Goal: Information Seeking & Learning: Check status

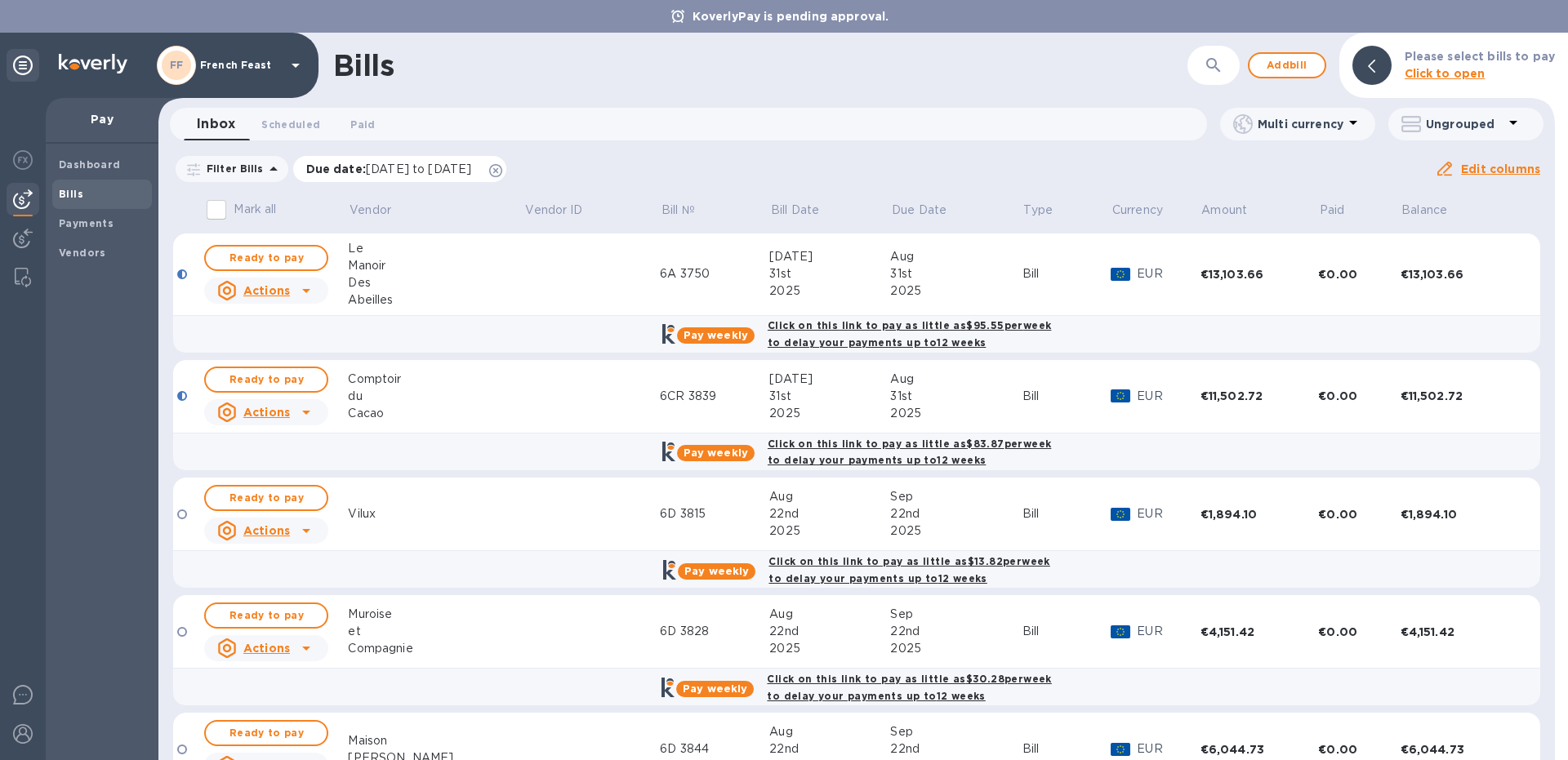
click at [389, 164] on span "[DATE] to [DATE]" at bounding box center [418, 169] width 105 height 13
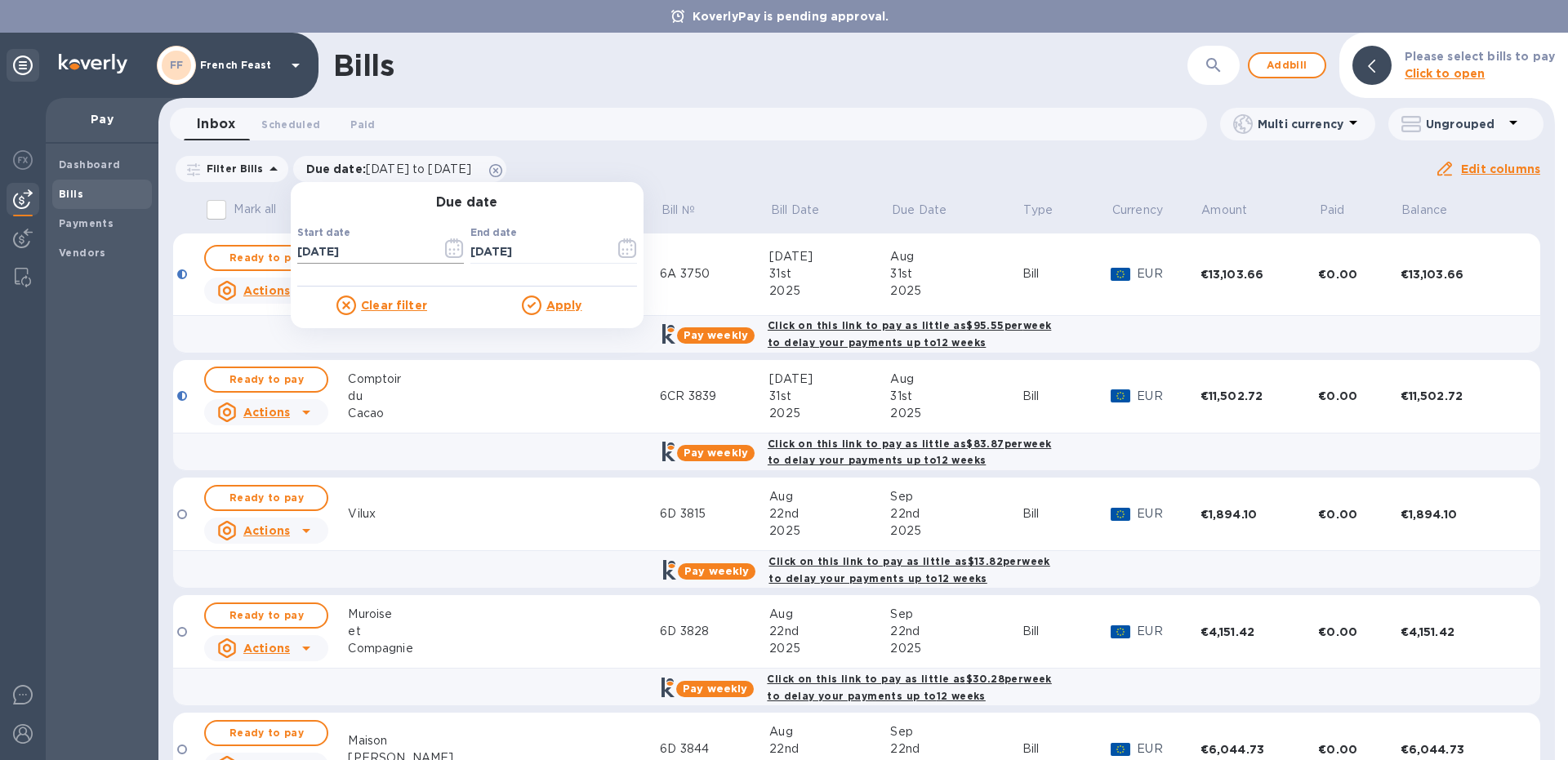
click at [368, 247] on input "[DATE]" at bounding box center [363, 252] width 132 height 25
type input "[DATE]"
click at [71, 221] on b "Payments" at bounding box center [86, 223] width 55 height 12
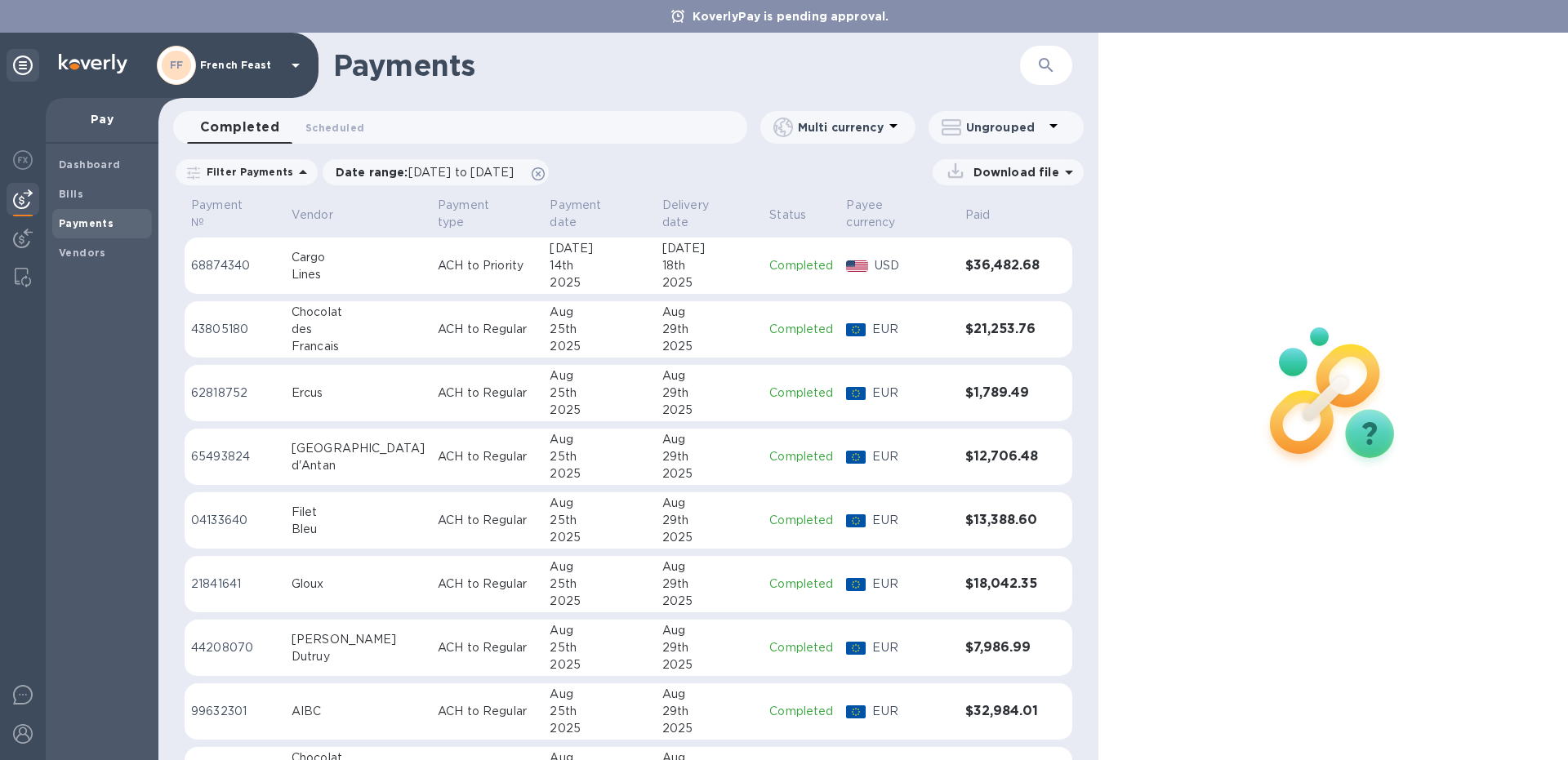
click at [1033, 64] on button "button" at bounding box center [1045, 65] width 39 height 39
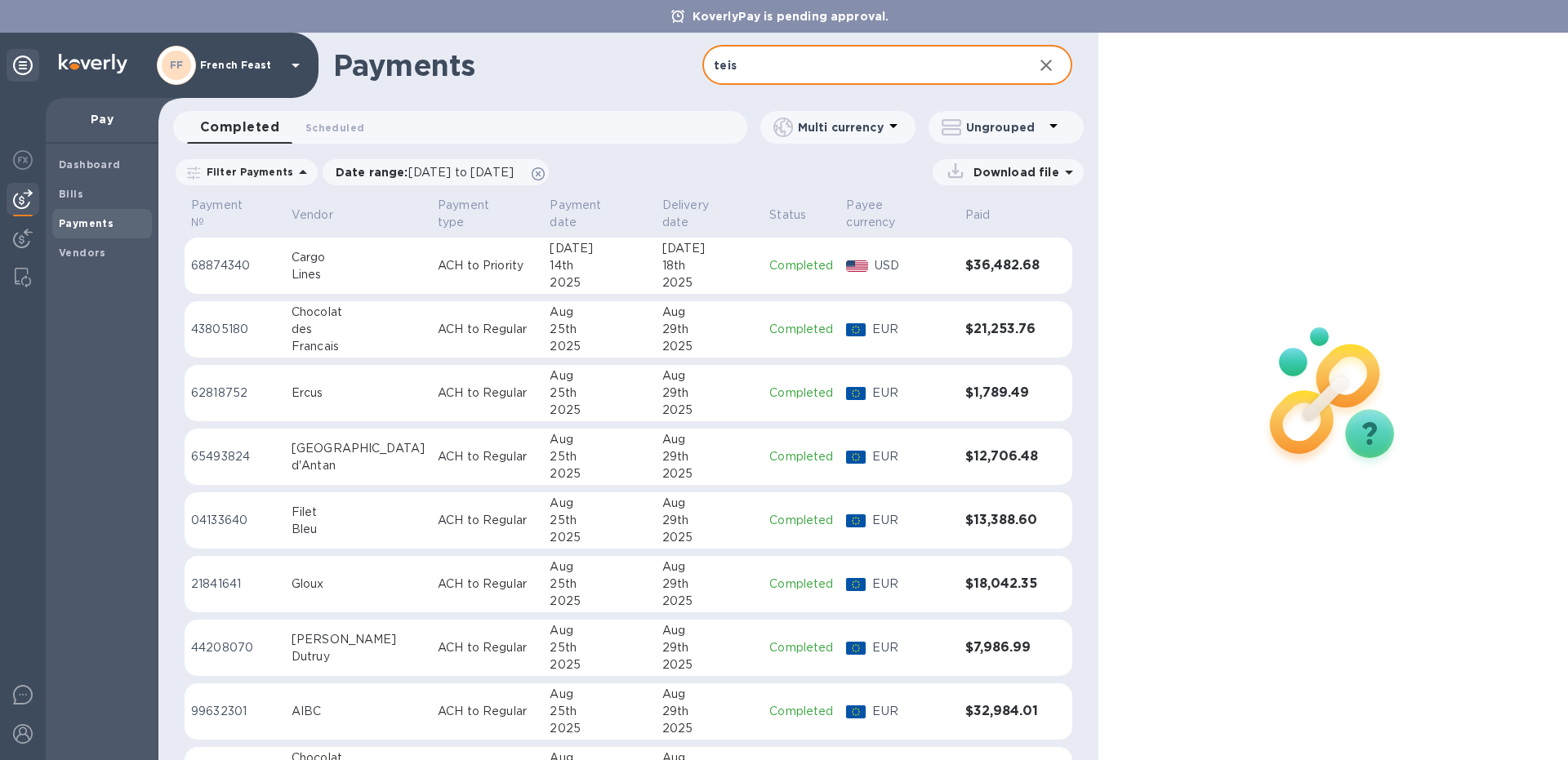
type input "teis"
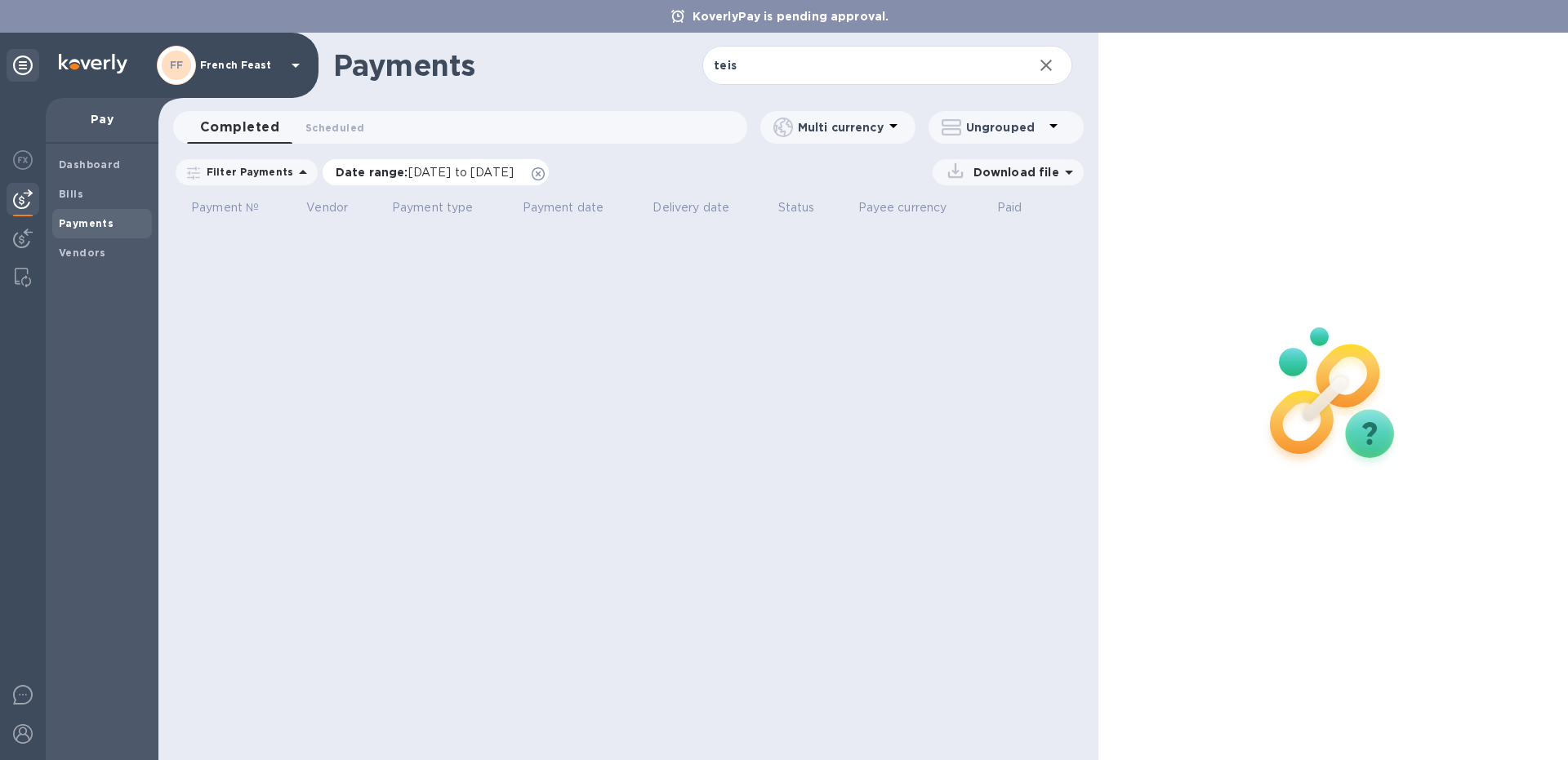
click at [427, 170] on span "[DATE] to [DATE]" at bounding box center [460, 172] width 105 height 13
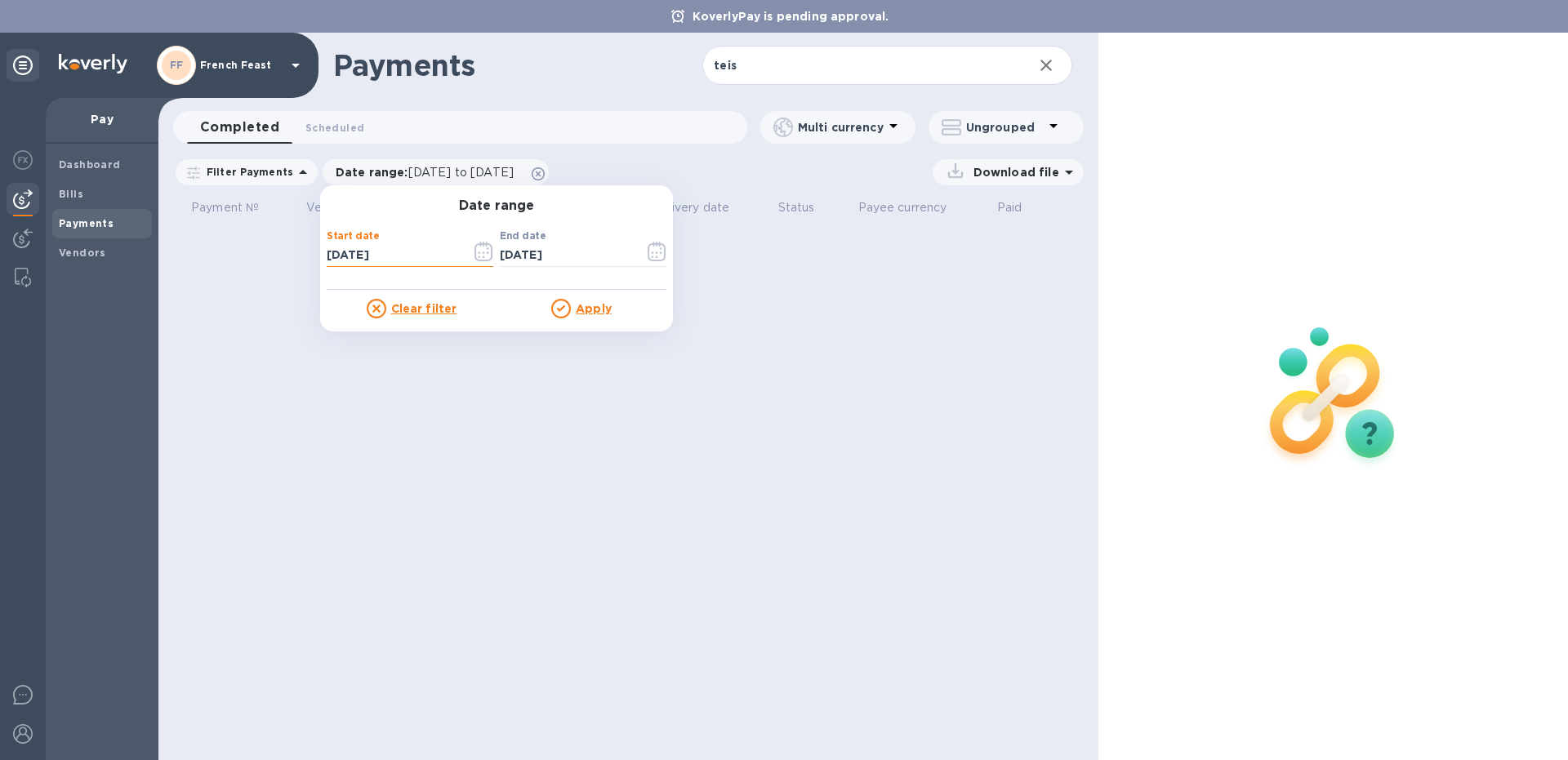
click at [417, 251] on input "[DATE]" at bounding box center [393, 255] width 132 height 25
type input "[DATE]"
click at [584, 302] on u "Apply" at bounding box center [593, 309] width 36 height 13
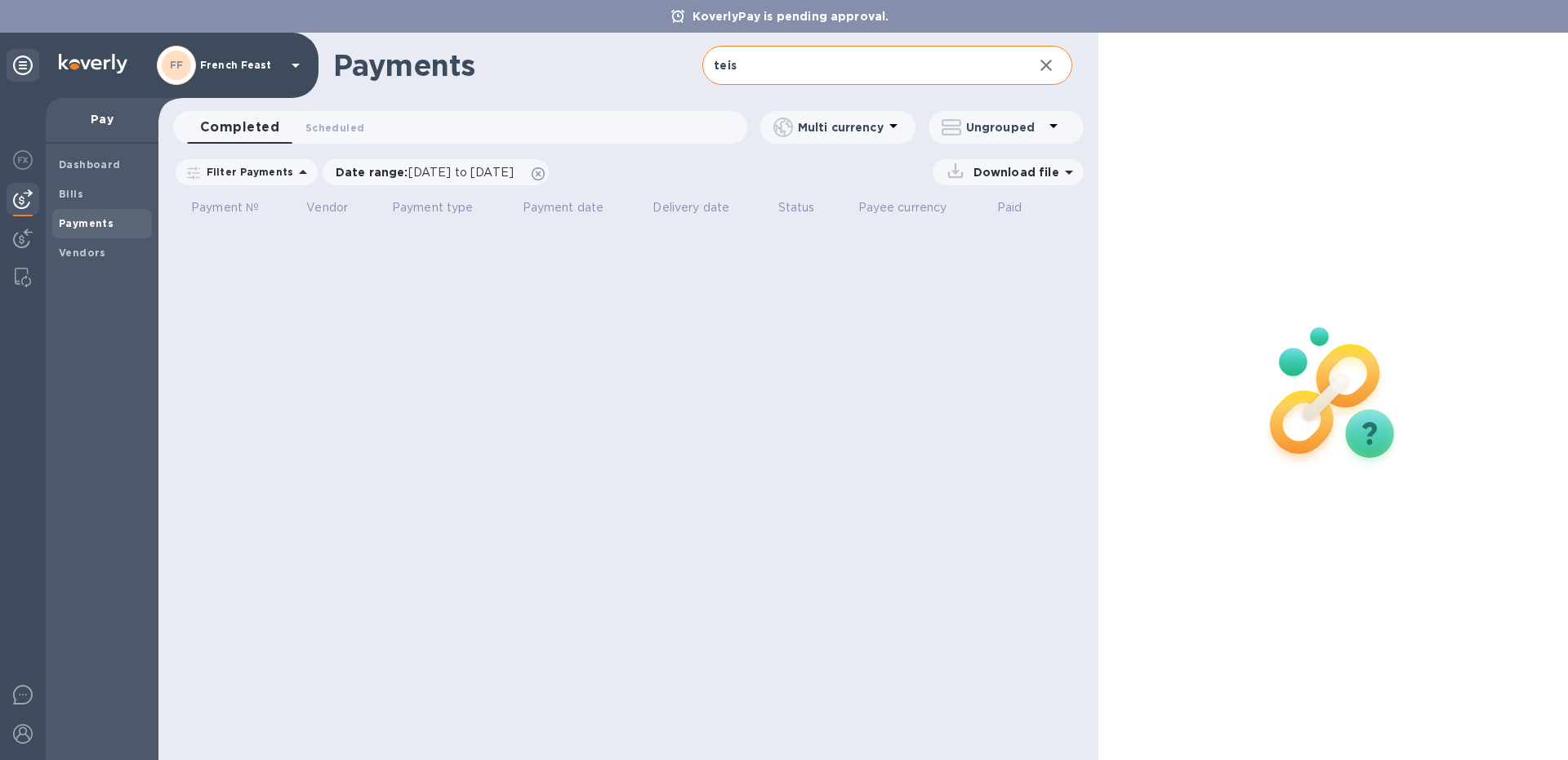
click at [760, 53] on input "teis" at bounding box center [860, 66] width 317 height 40
click at [756, 63] on input "teis" at bounding box center [860, 66] width 317 height 40
type input "t"
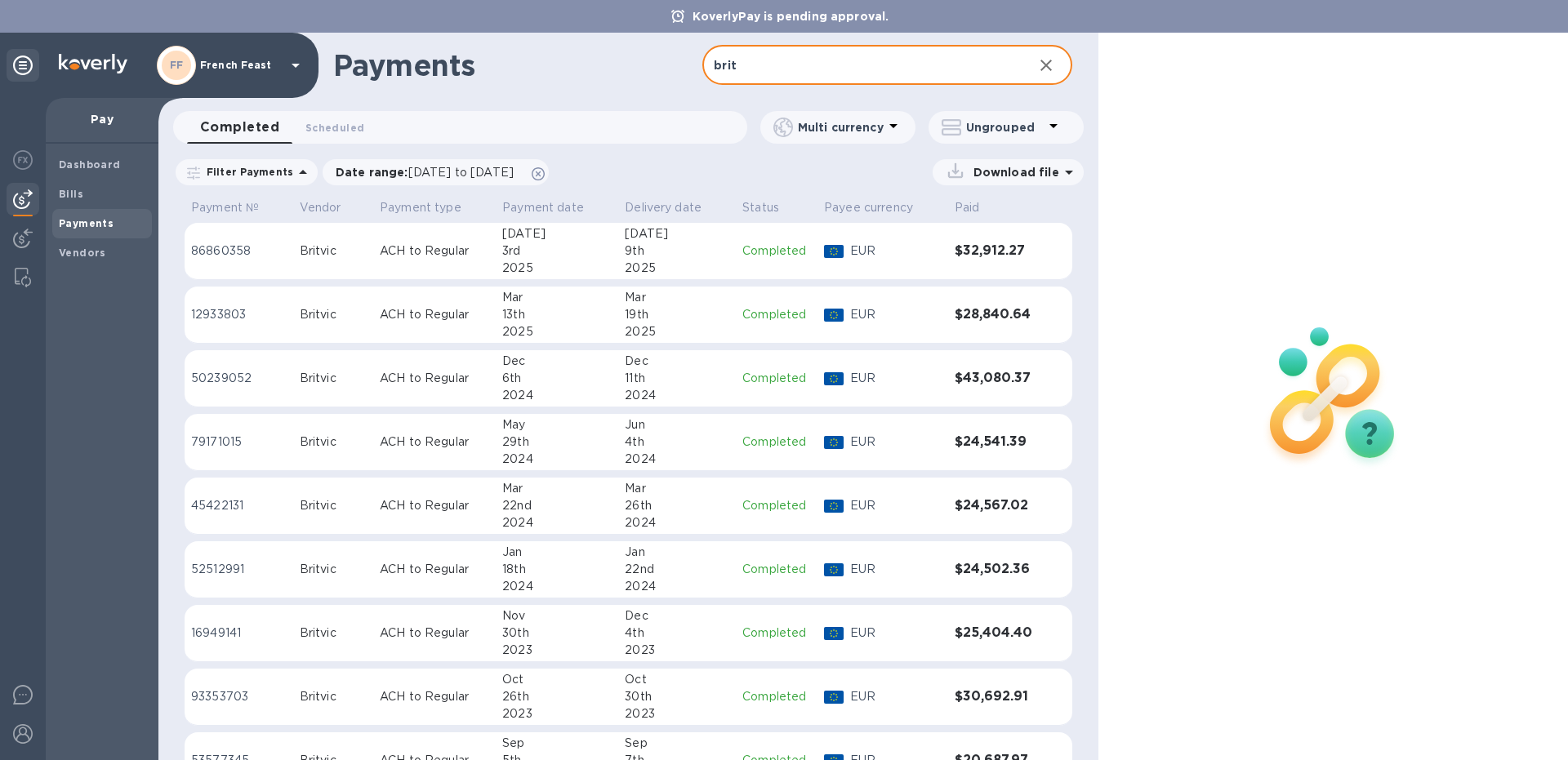
type input "brit"
click at [445, 503] on p "ACH to Regular" at bounding box center [435, 505] width 110 height 17
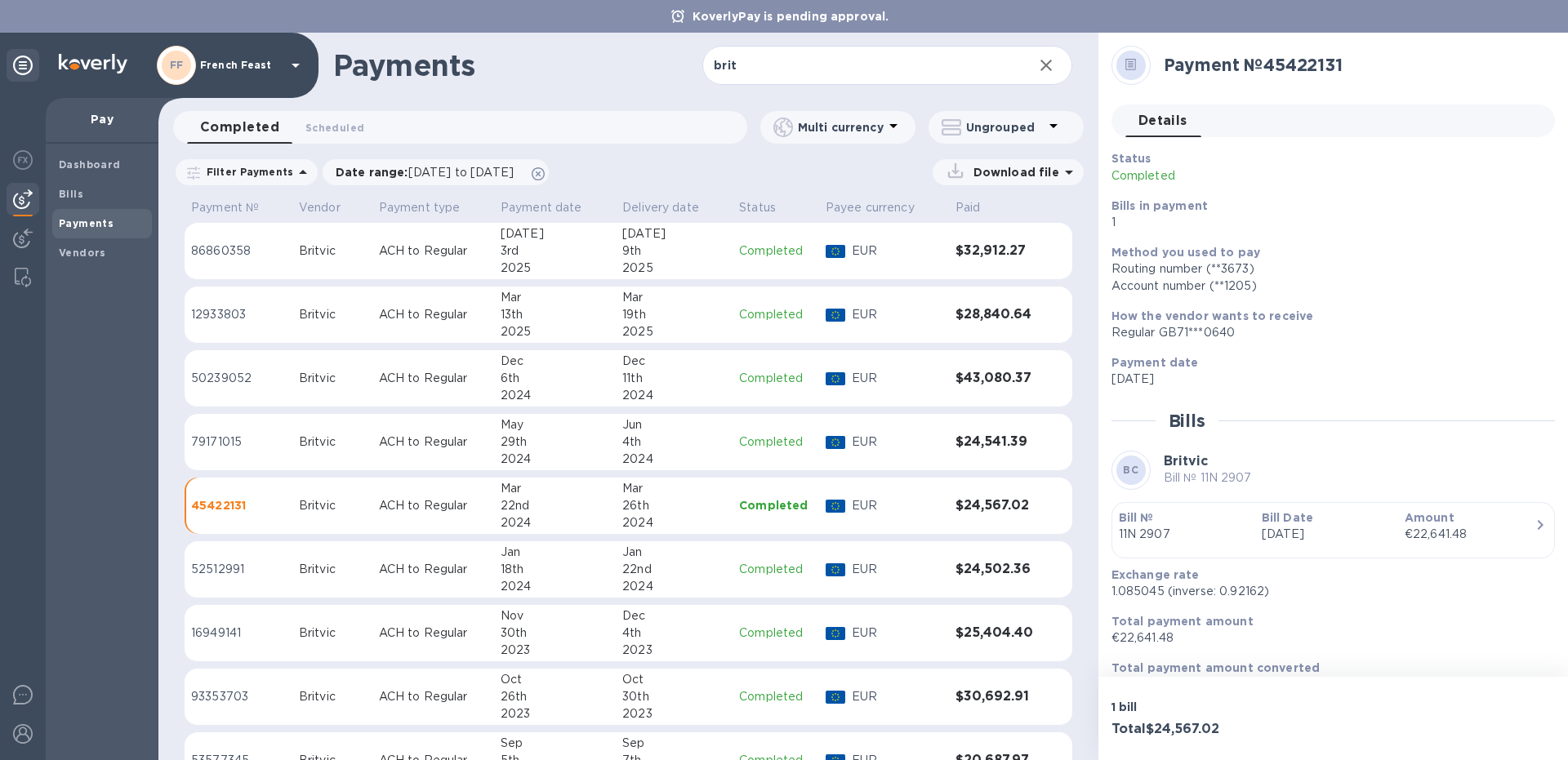
click at [438, 582] on td "ACH to Regular" at bounding box center [433, 570] width 122 height 57
click at [410, 639] on p "ACH to Regular" at bounding box center [433, 633] width 109 height 17
click at [1067, 171] on icon at bounding box center [1068, 172] width 8 height 4
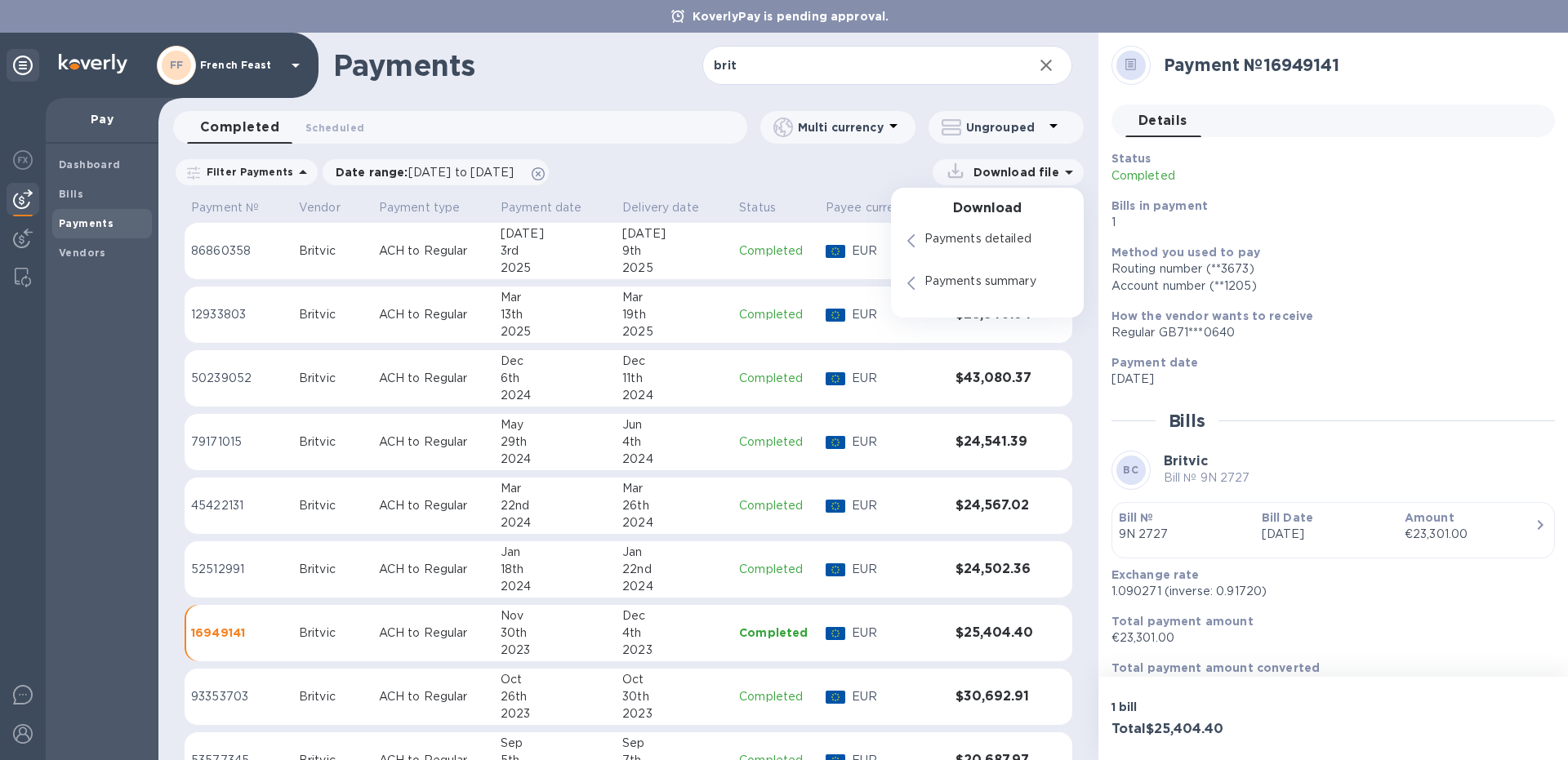
click at [807, 170] on div "Download file Download Payments detailed Payments summary" at bounding box center [820, 172] width 525 height 27
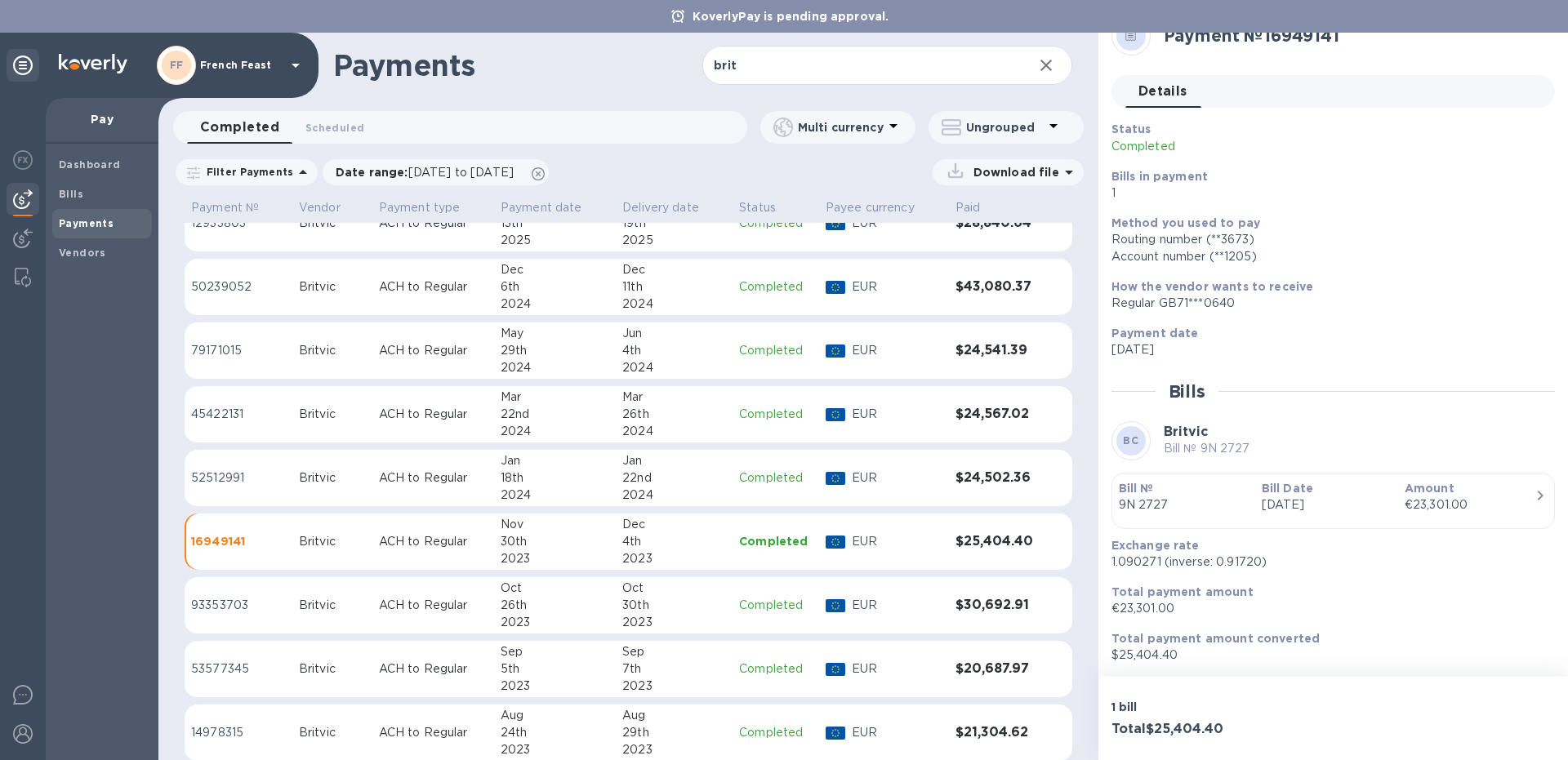
scroll to position [109, 0]
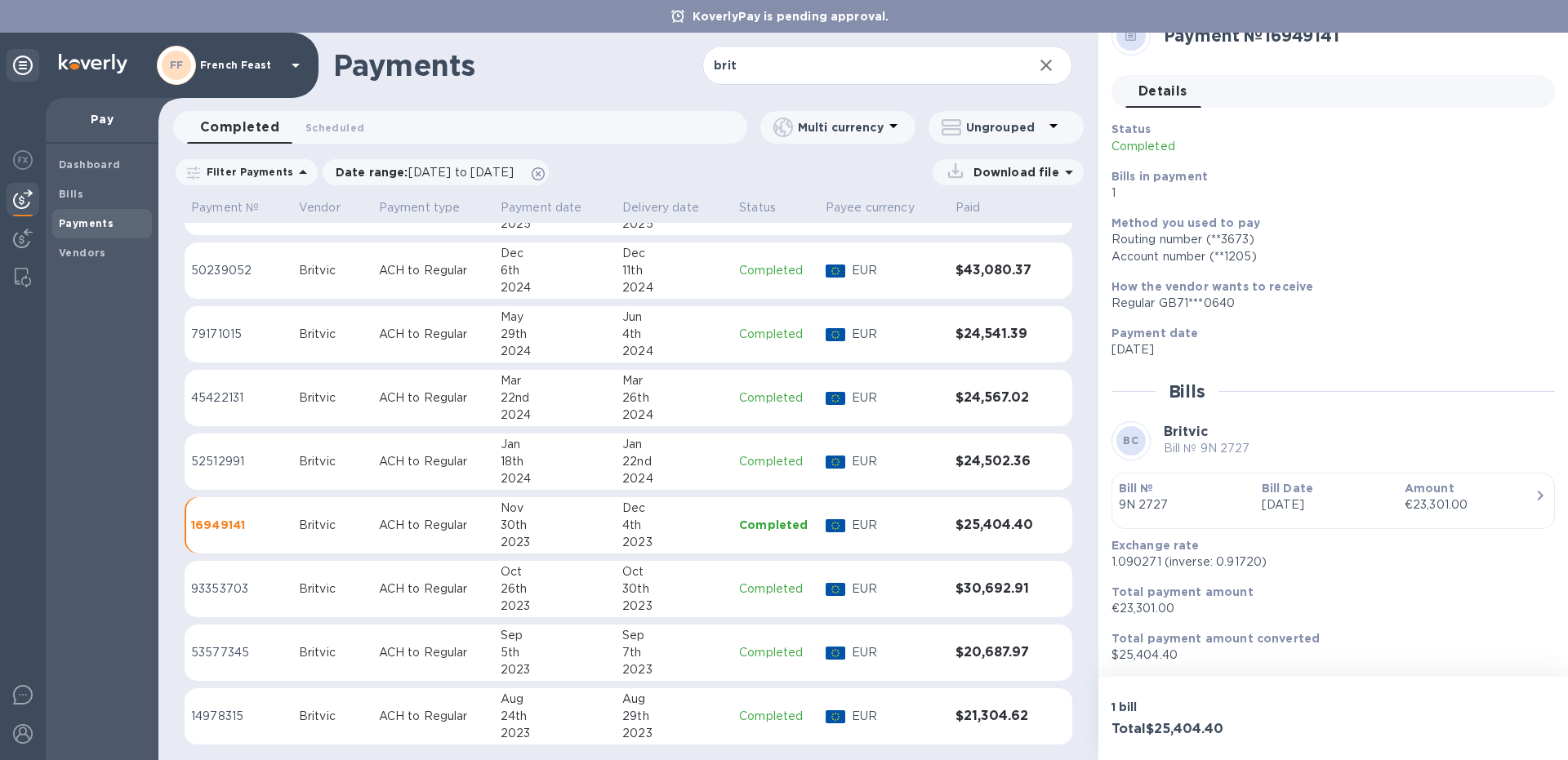
click at [695, 605] on div "2023" at bounding box center [674, 606] width 103 height 17
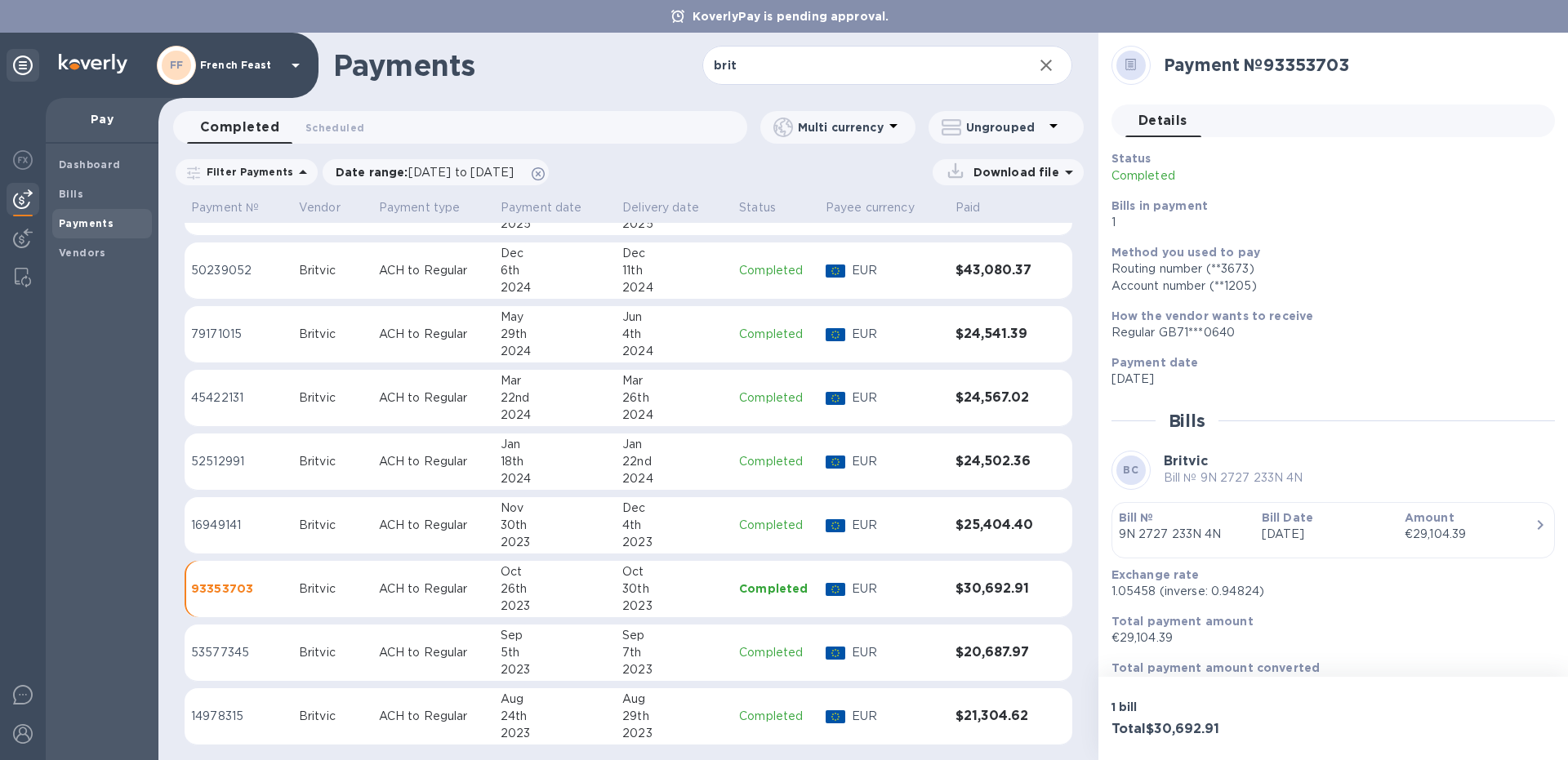
click at [363, 527] on div "Britvic" at bounding box center [331, 526] width 67 height 17
click at [390, 329] on p "ACH to Regular" at bounding box center [433, 334] width 109 height 17
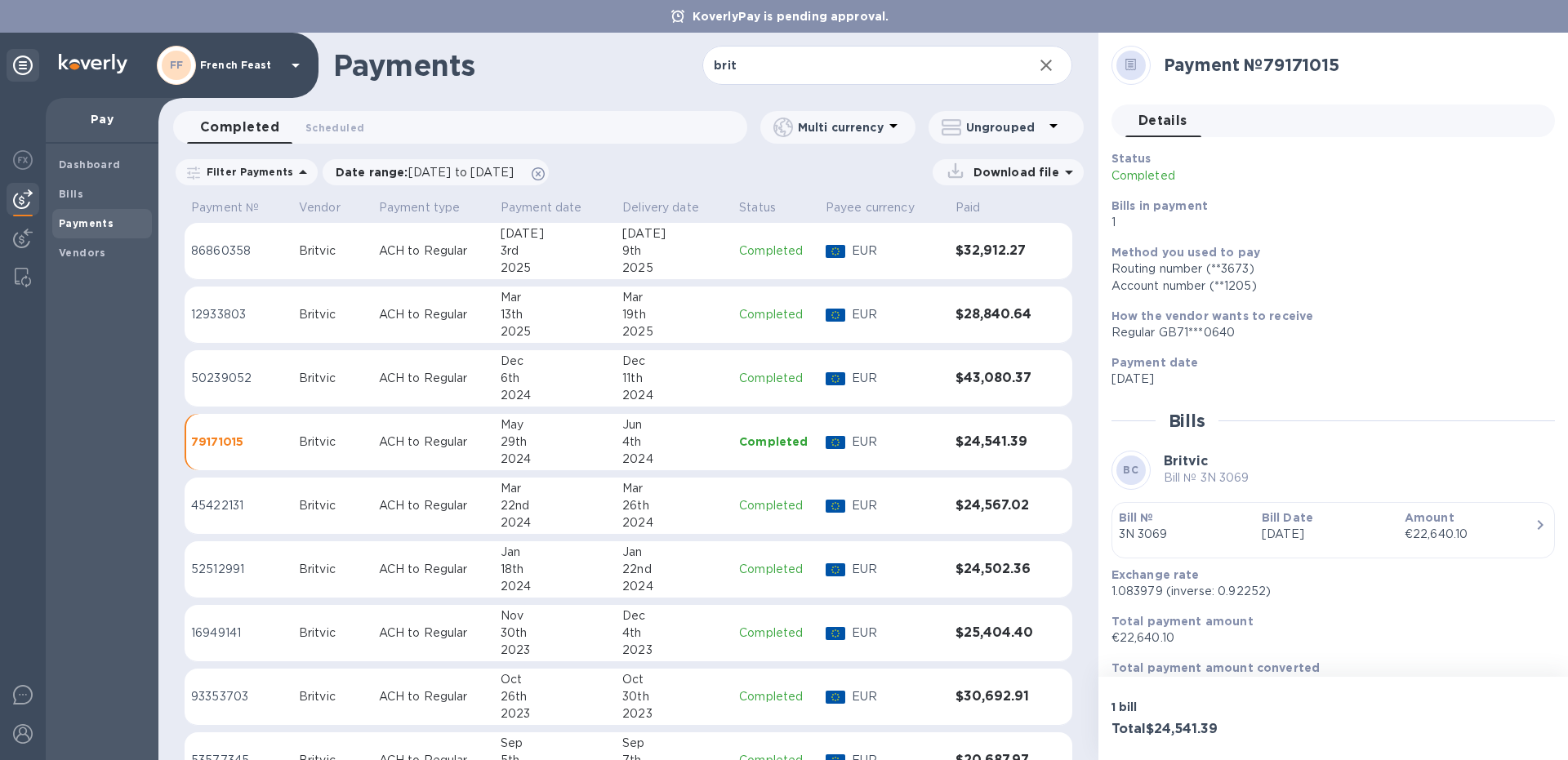
click at [470, 385] on p "ACH to Regular" at bounding box center [433, 378] width 109 height 17
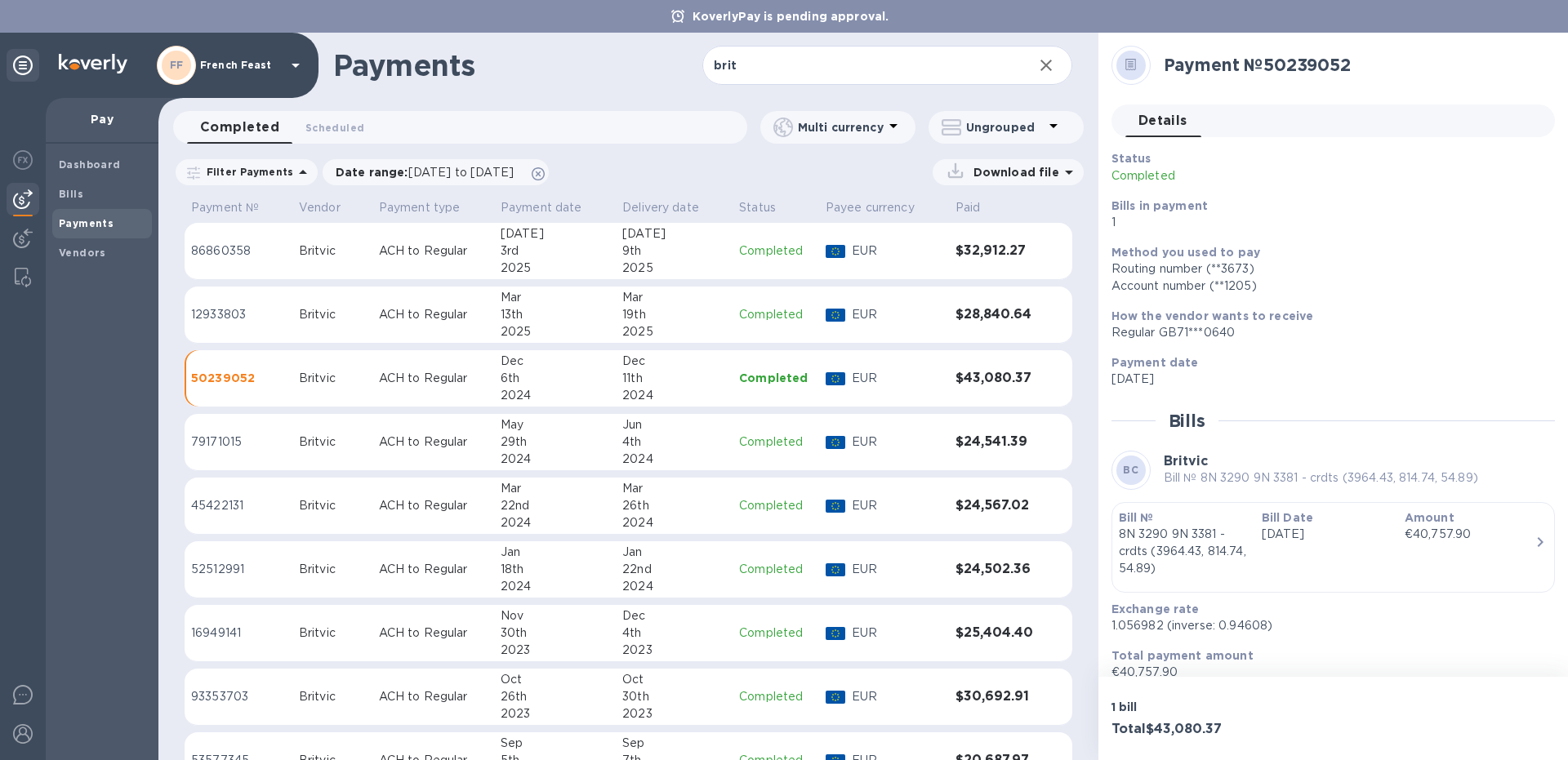
click at [524, 310] on div "13th" at bounding box center [555, 314] width 109 height 17
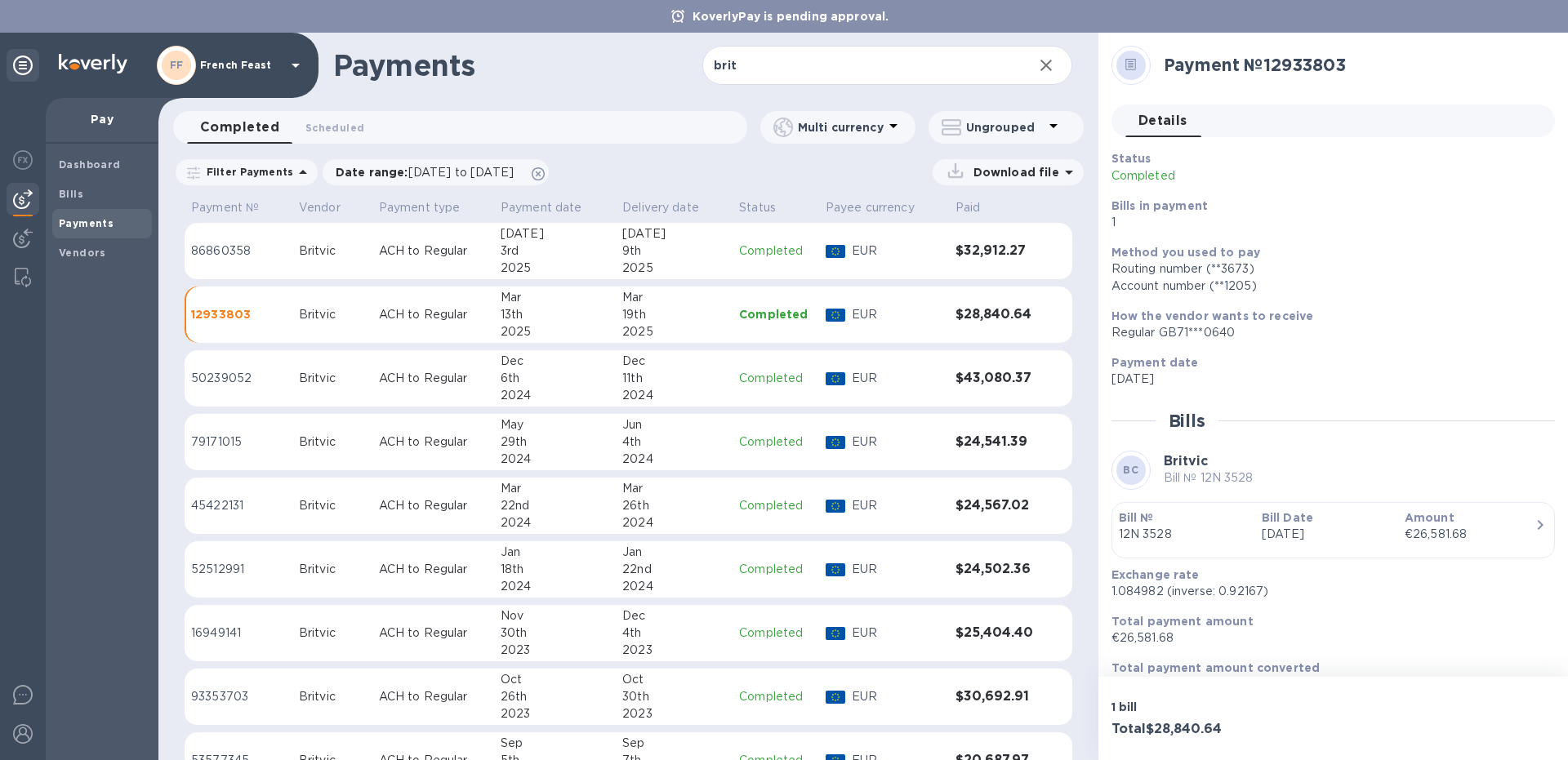
click at [475, 369] on td "ACH to Regular" at bounding box center [433, 379] width 122 height 57
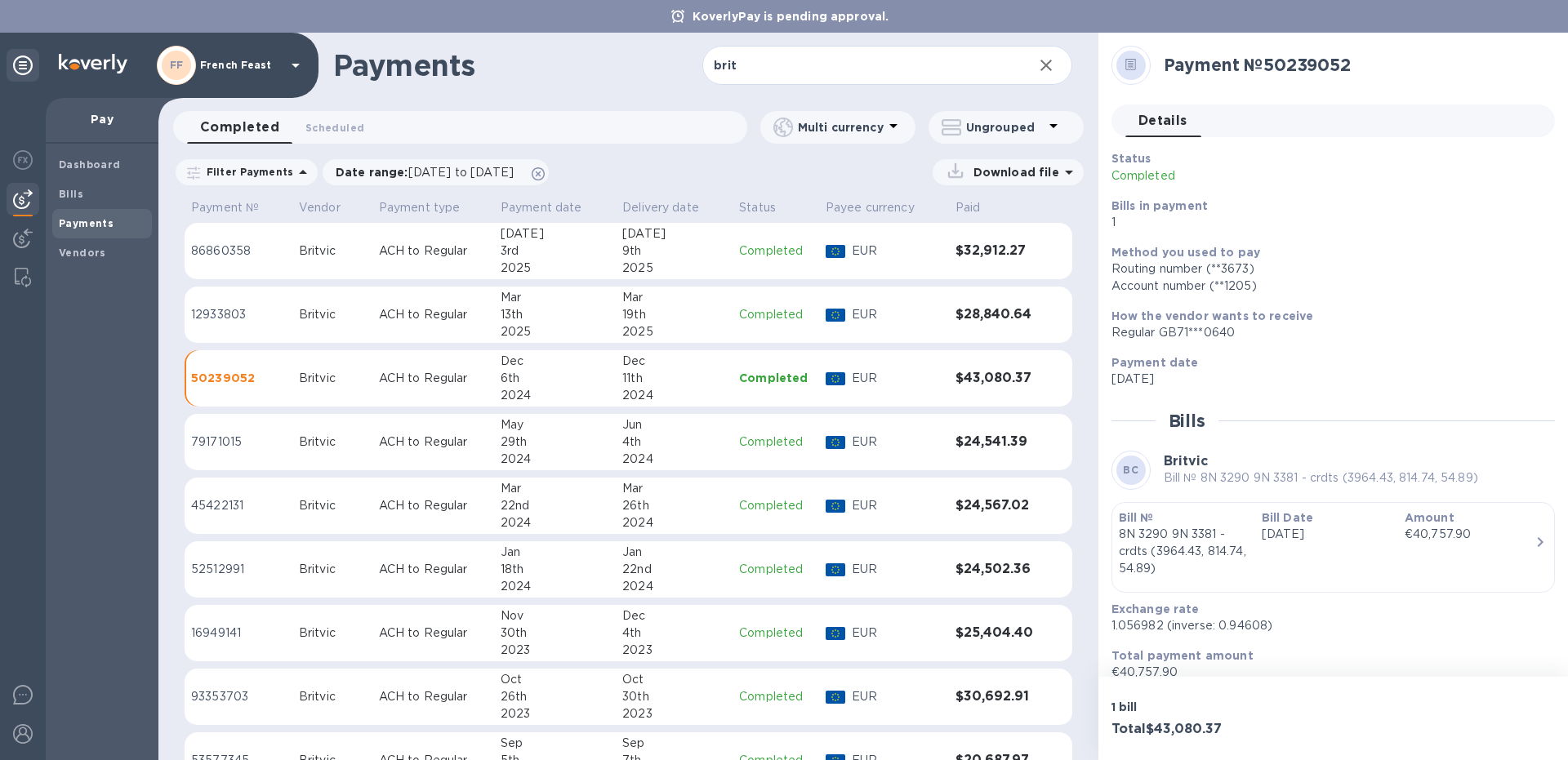
click at [447, 434] on td "ACH to Regular" at bounding box center [433, 442] width 122 height 57
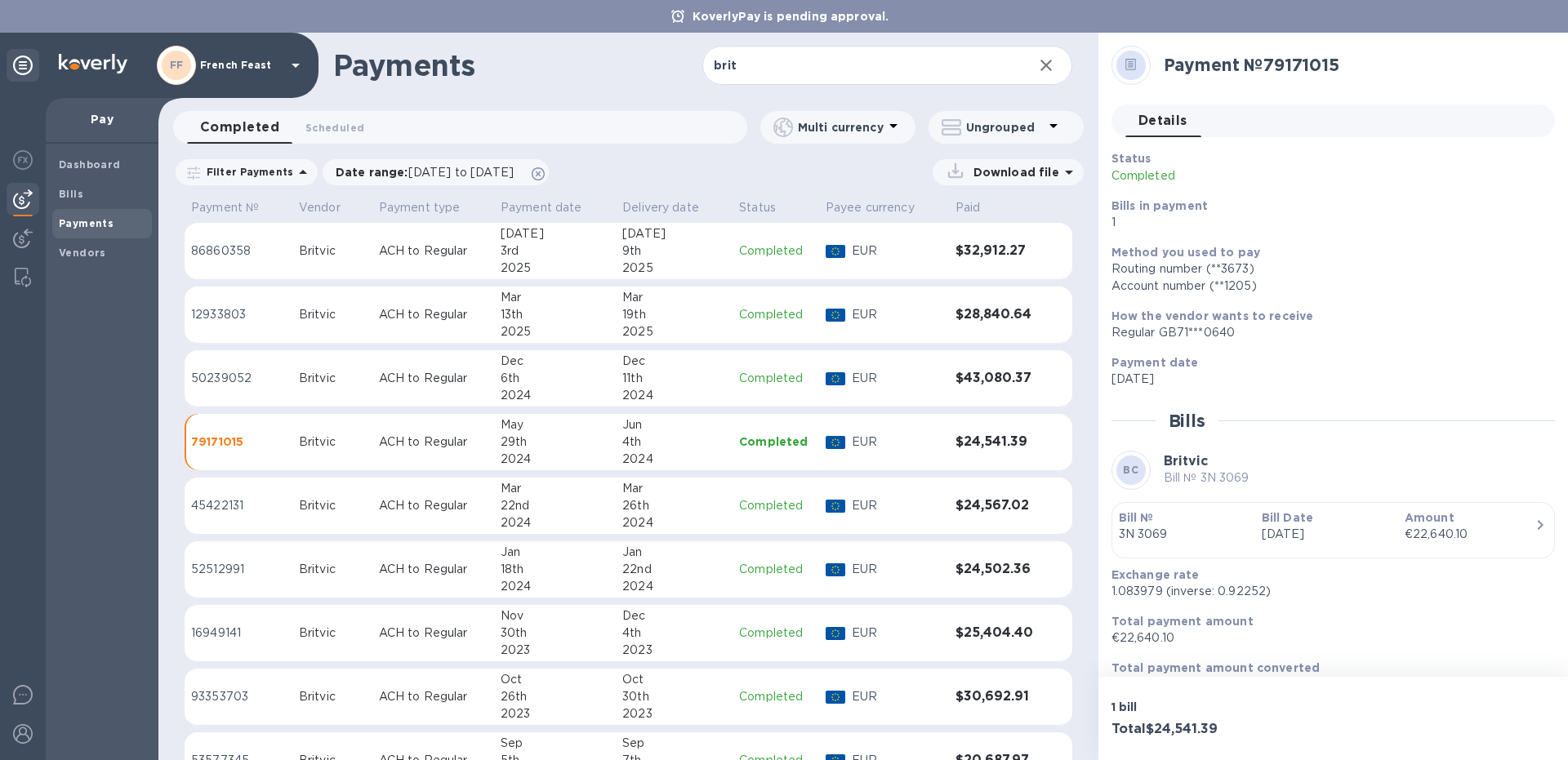
click at [380, 397] on td "ACH to Regular" at bounding box center [433, 379] width 122 height 57
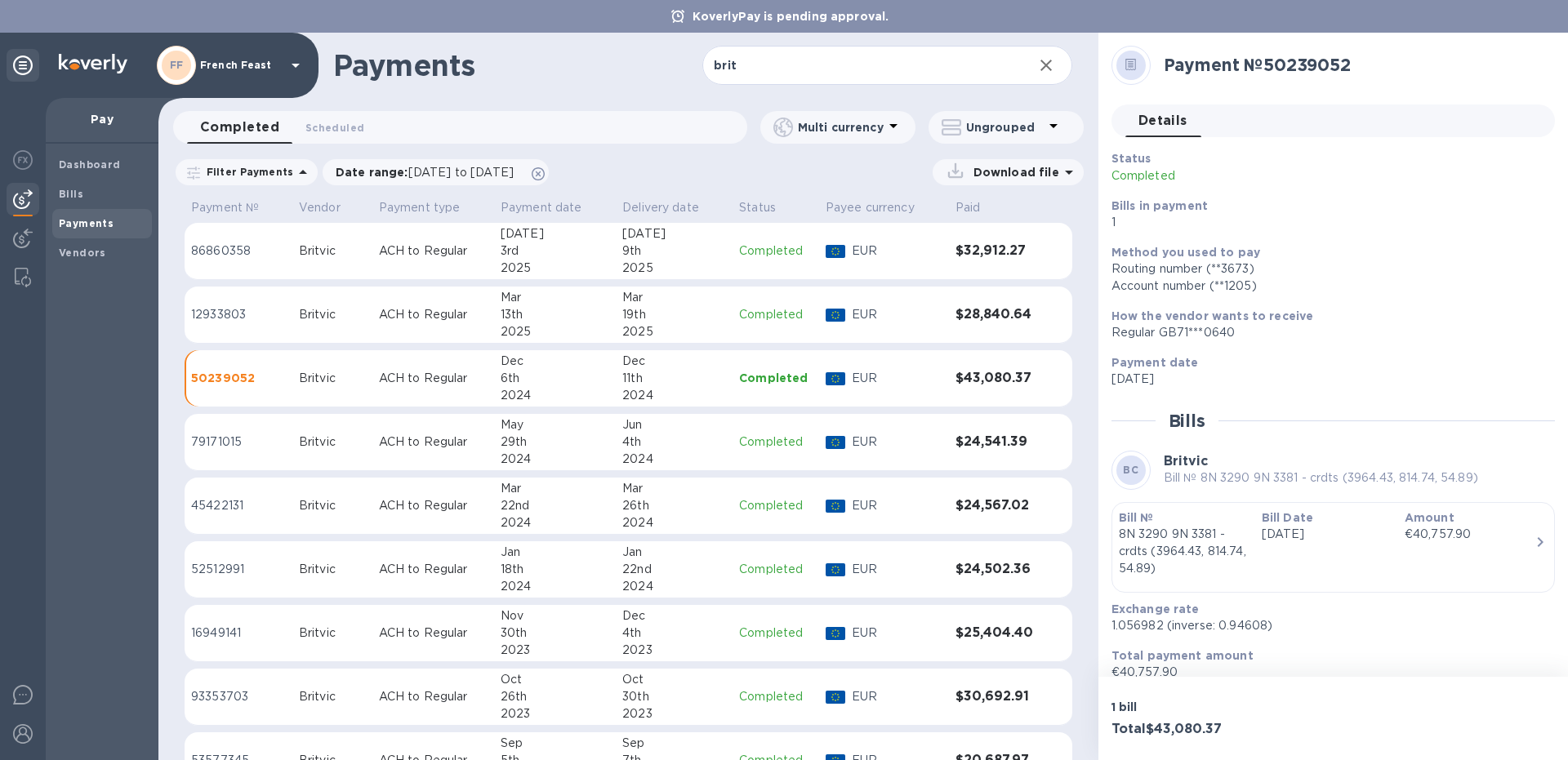
click at [306, 428] on td "Britvic" at bounding box center [331, 442] width 80 height 57
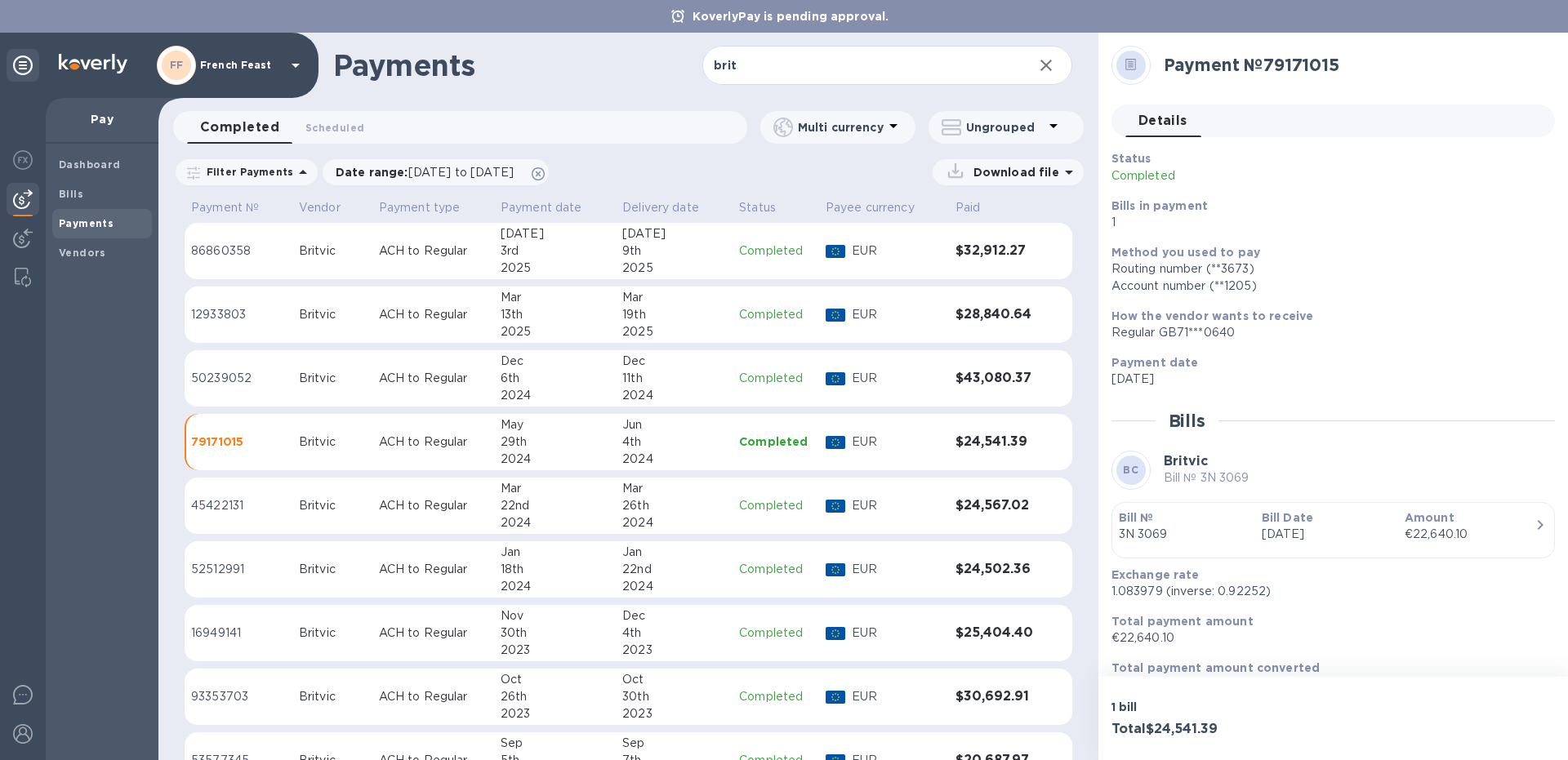
click at [298, 381] on div "Britvic" at bounding box center [331, 378] width 67 height 17
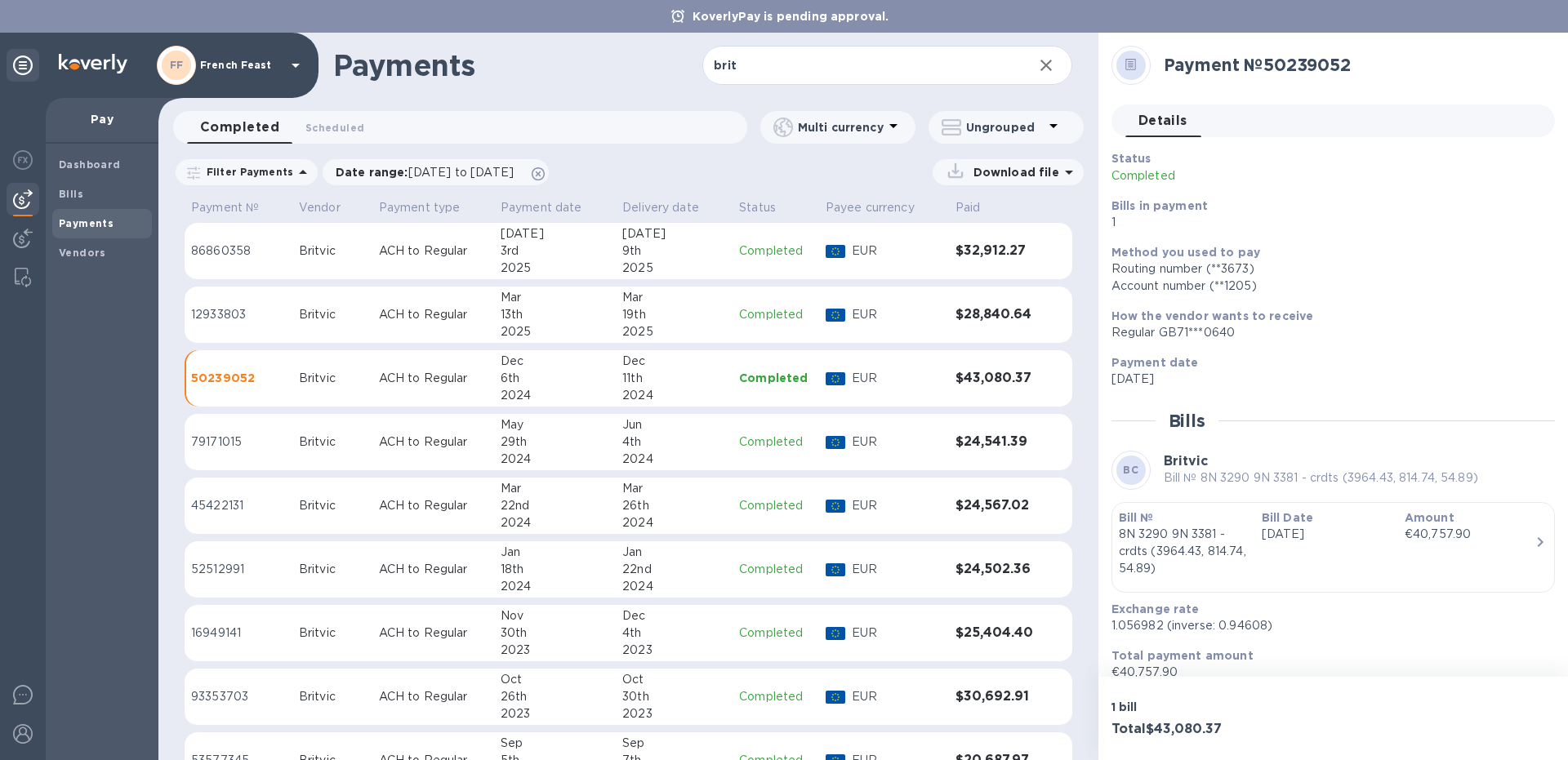
click at [401, 566] on p "ACH to Regular" at bounding box center [433, 570] width 109 height 17
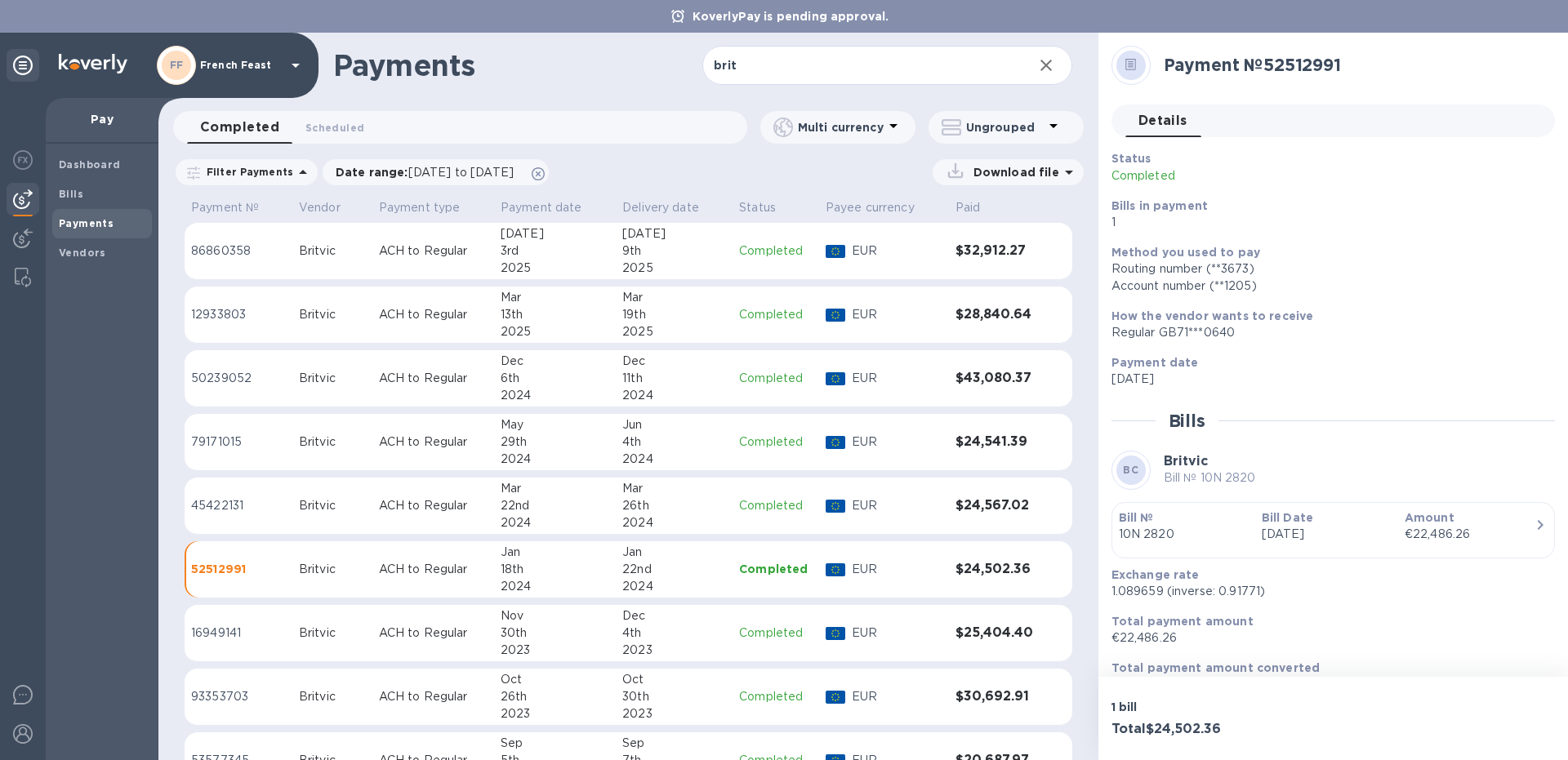
click at [360, 617] on td "Britvic" at bounding box center [331, 634] width 80 height 57
click at [345, 707] on td "Britvic" at bounding box center [331, 698] width 80 height 57
click at [324, 641] on div "Britvic" at bounding box center [331, 633] width 67 height 17
click at [362, 683] on td "Britvic" at bounding box center [331, 698] width 80 height 57
click at [297, 512] on td "Britvic" at bounding box center [331, 506] width 80 height 57
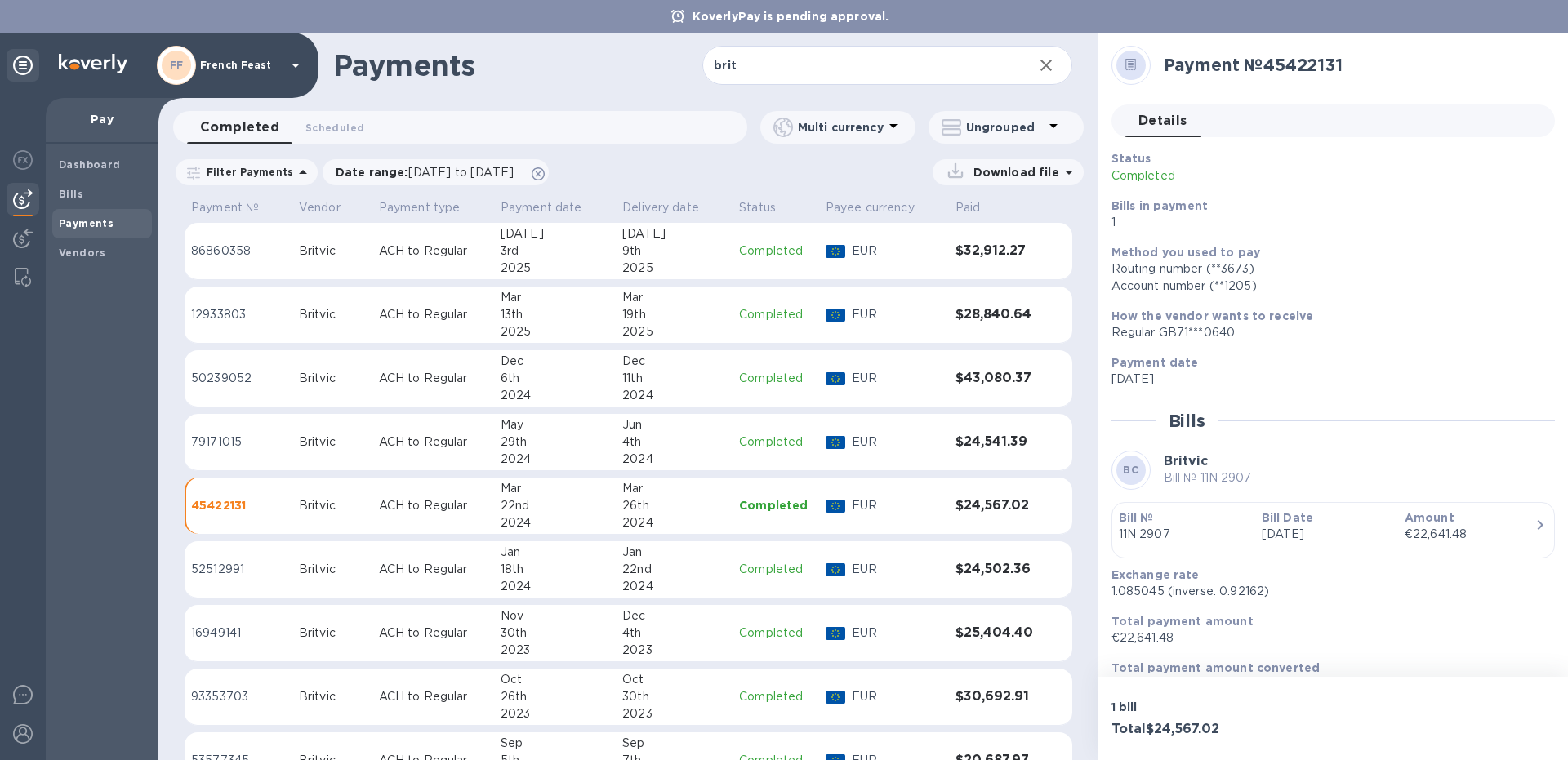
click at [309, 382] on div "Britvic" at bounding box center [331, 378] width 67 height 17
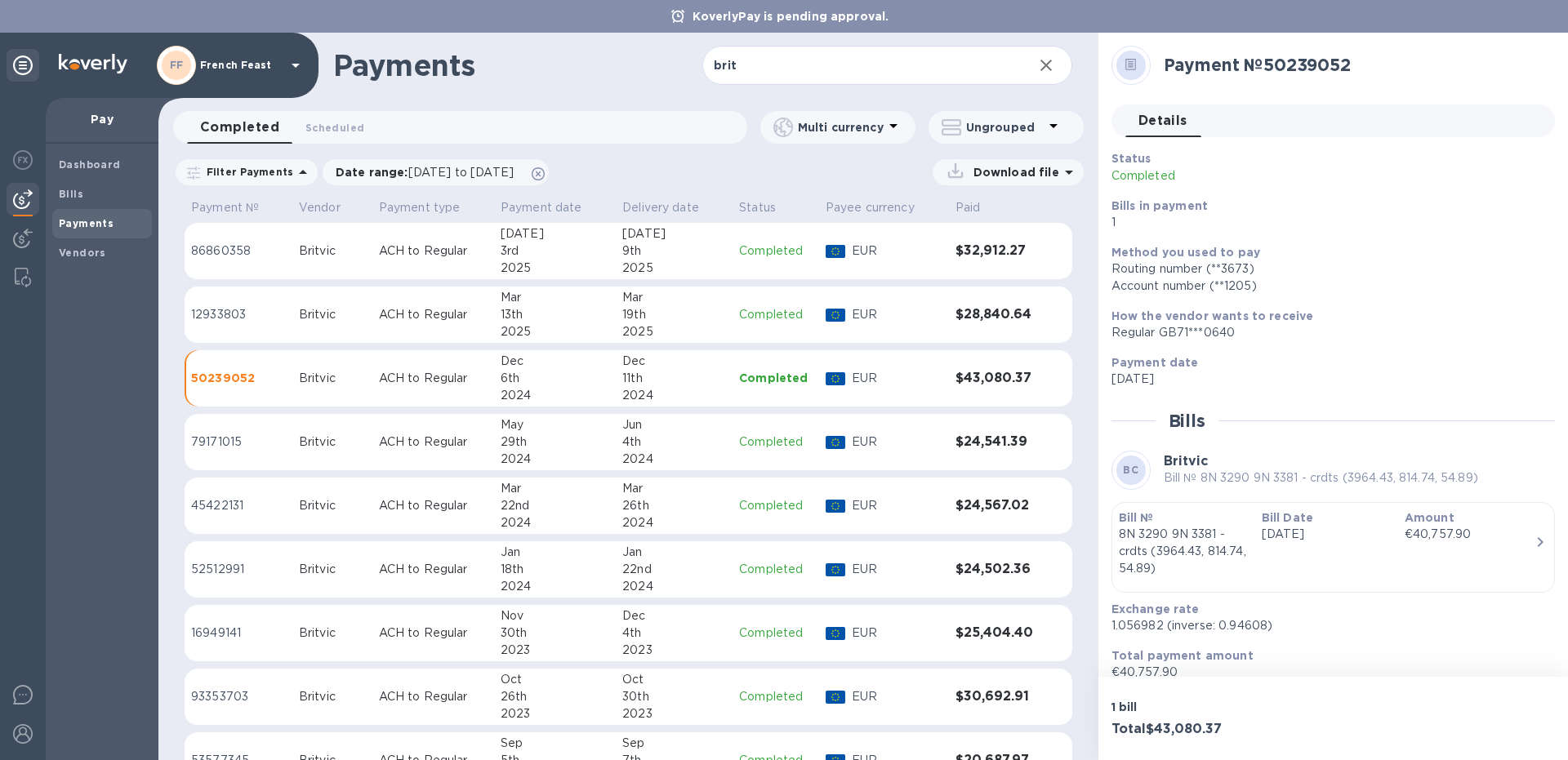
scroll to position [64, 0]
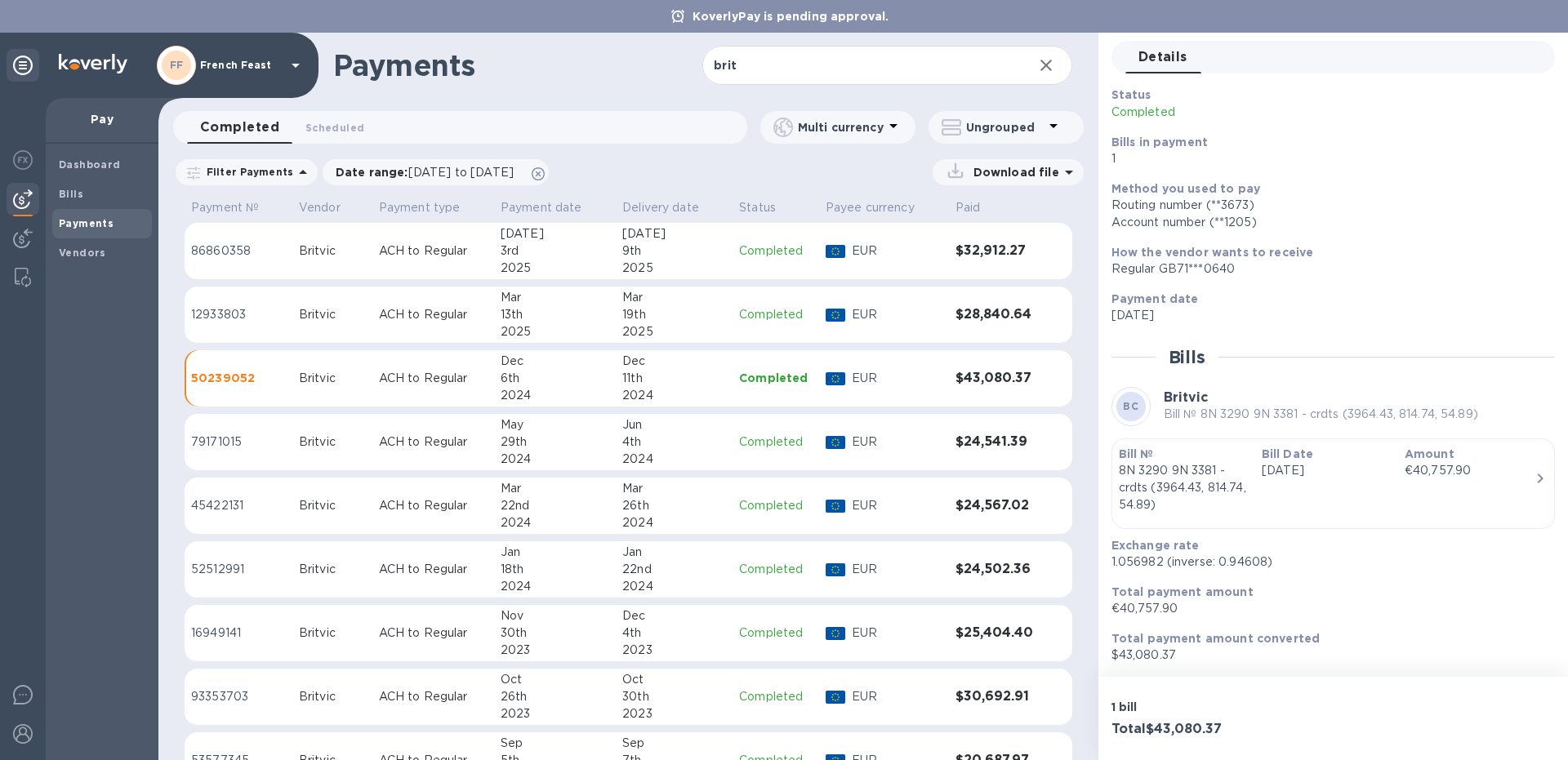
click at [297, 689] on td "Britvic" at bounding box center [331, 698] width 80 height 57
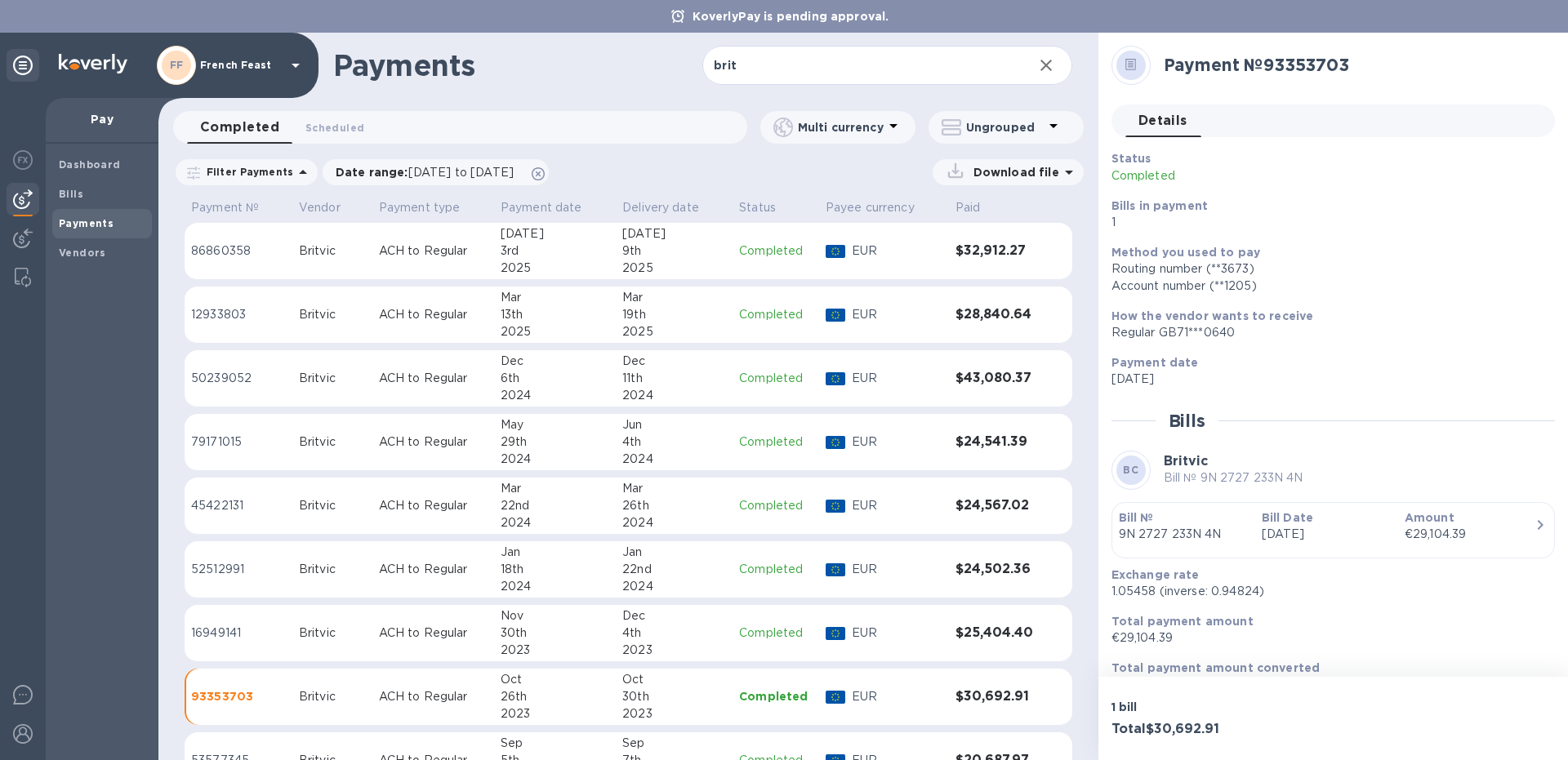
click at [297, 635] on td "Britvic" at bounding box center [331, 634] width 80 height 57
click at [321, 707] on td "Britvic" at bounding box center [331, 698] width 80 height 57
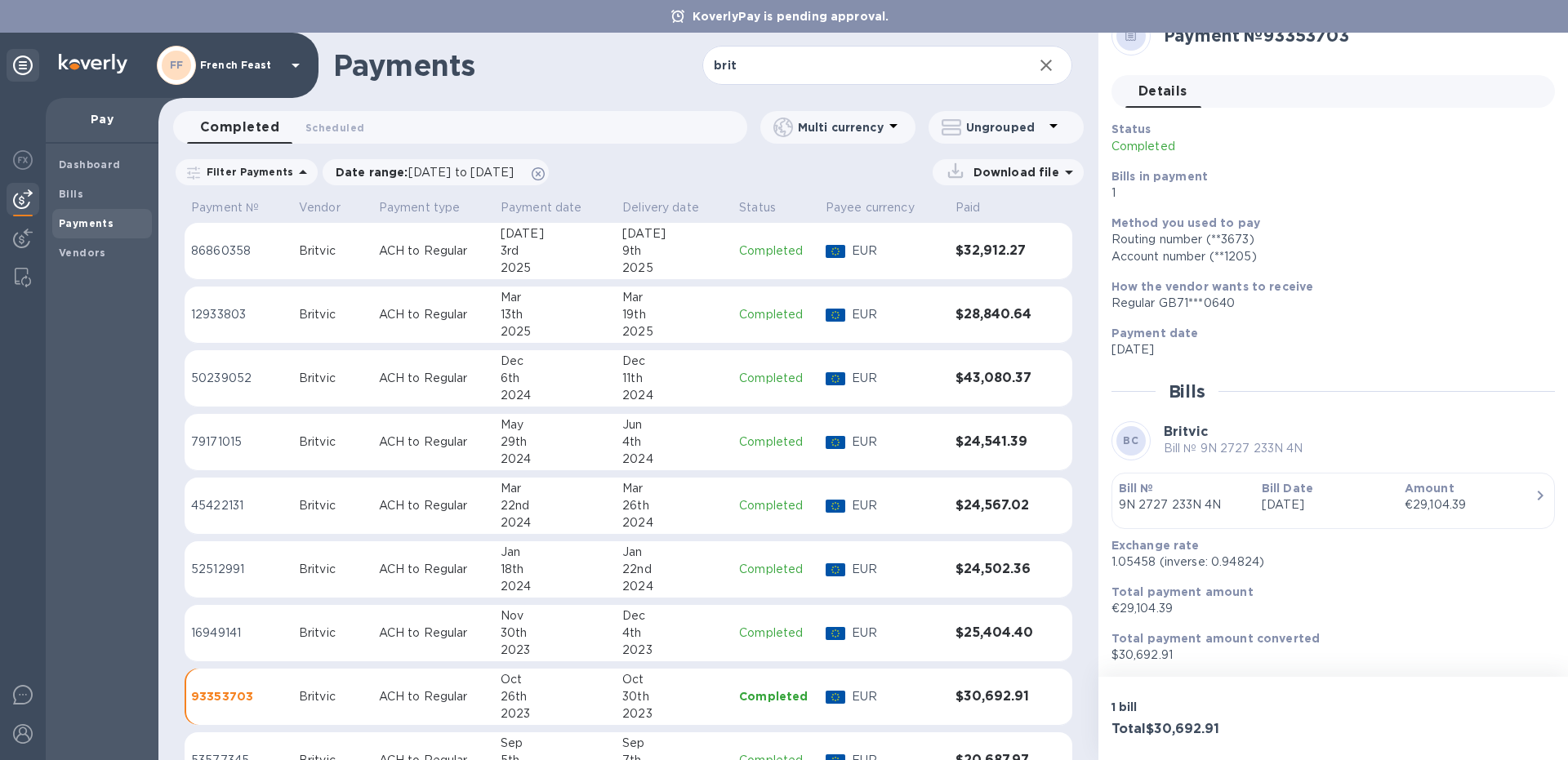
click at [449, 620] on td "ACH to Regular" at bounding box center [433, 634] width 122 height 57
